Goal: Check status: Check status

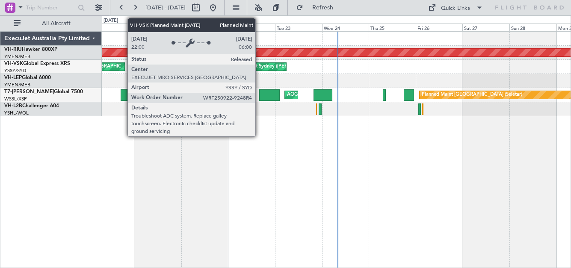
click at [259, 65] on div "Planned Maint Sydney ([PERSON_NAME] Intl)" at bounding box center [275, 66] width 99 height 13
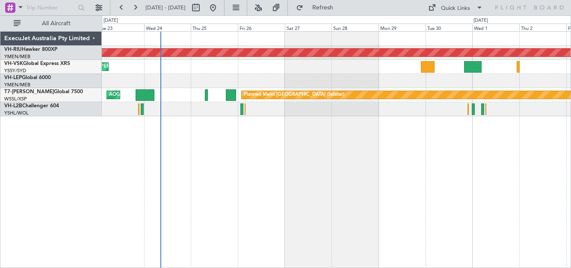
click at [246, 74] on div "Planned Maint Sydney ([PERSON_NAME] Intl) No Crew" at bounding box center [336, 67] width 469 height 14
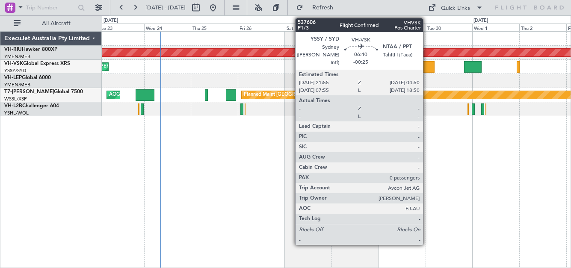
click at [427, 68] on div at bounding box center [428, 67] width 14 height 12
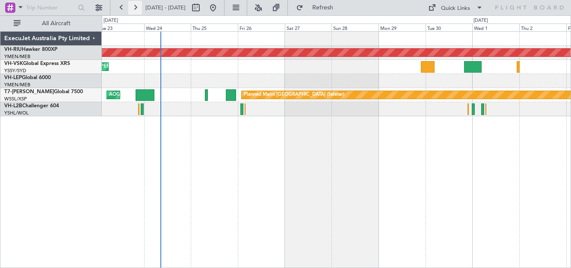
click at [137, 7] on button at bounding box center [135, 8] width 14 height 14
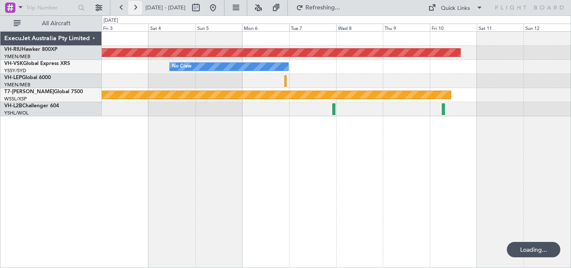
click at [137, 7] on button at bounding box center [135, 8] width 14 height 14
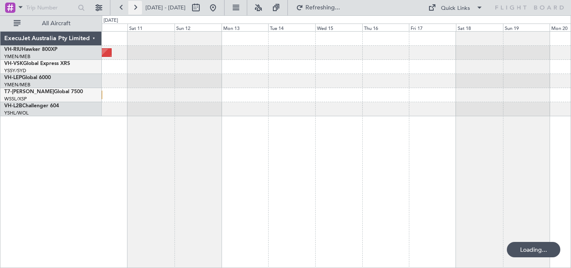
click at [137, 7] on button at bounding box center [135, 8] width 14 height 14
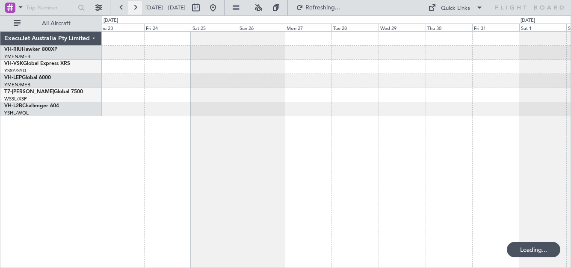
click at [137, 7] on button at bounding box center [135, 8] width 14 height 14
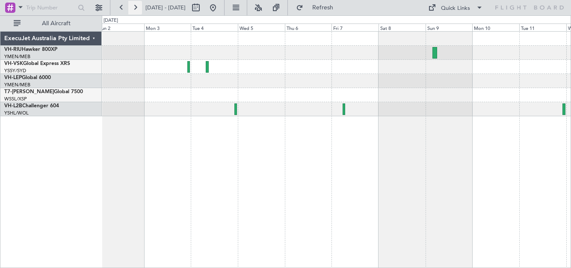
click at [137, 7] on button at bounding box center [135, 8] width 14 height 14
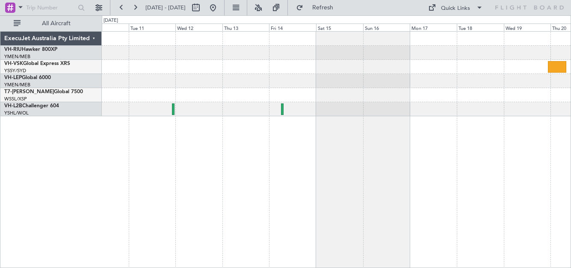
click at [345, 72] on div at bounding box center [336, 67] width 469 height 14
click at [121, 4] on button at bounding box center [122, 8] width 14 height 14
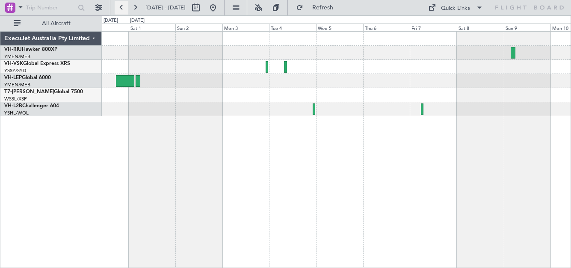
click at [121, 4] on button at bounding box center [122, 8] width 14 height 14
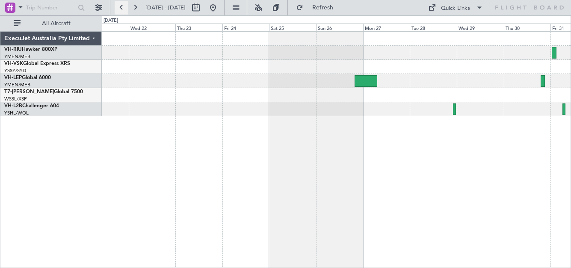
click at [121, 4] on button at bounding box center [122, 8] width 14 height 14
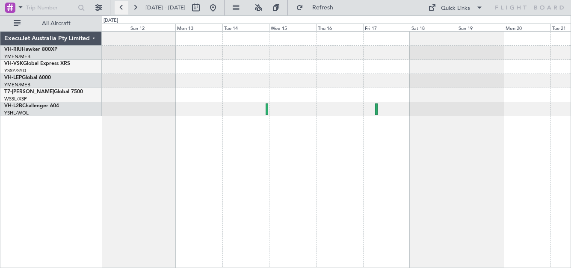
click at [121, 4] on button at bounding box center [122, 8] width 14 height 14
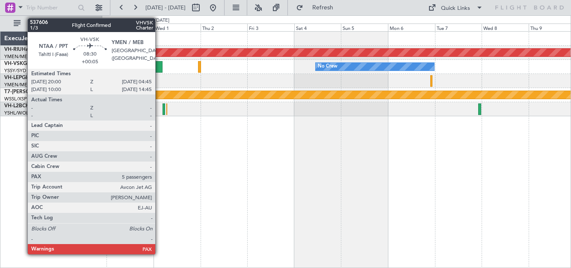
click at [115, 1] on button at bounding box center [122, 8] width 14 height 14
